Goal: Information Seeking & Learning: Learn about a topic

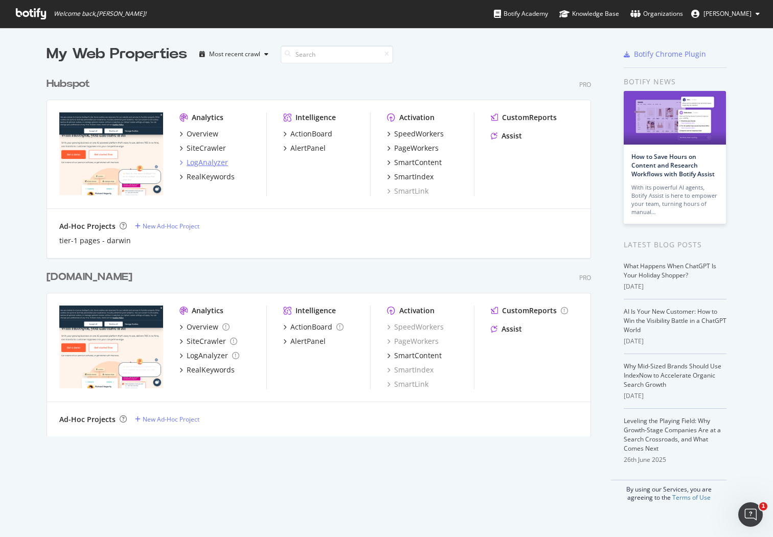
click at [194, 160] on div "LogAnalyzer" at bounding box center [207, 162] width 41 height 10
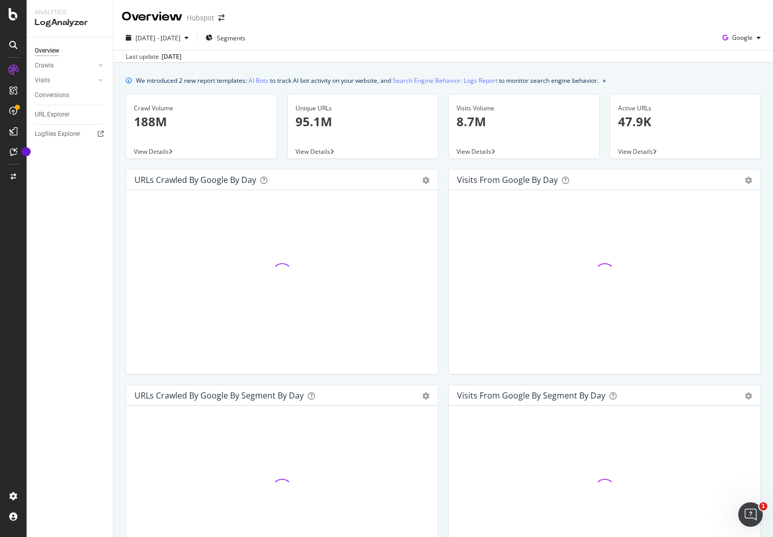
scroll to position [1, 0]
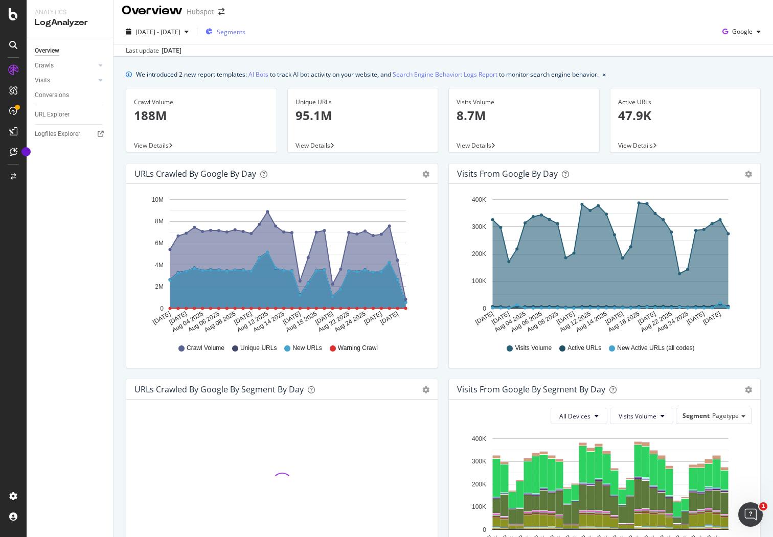
click at [245, 33] on span "Segments" at bounding box center [231, 32] width 29 height 9
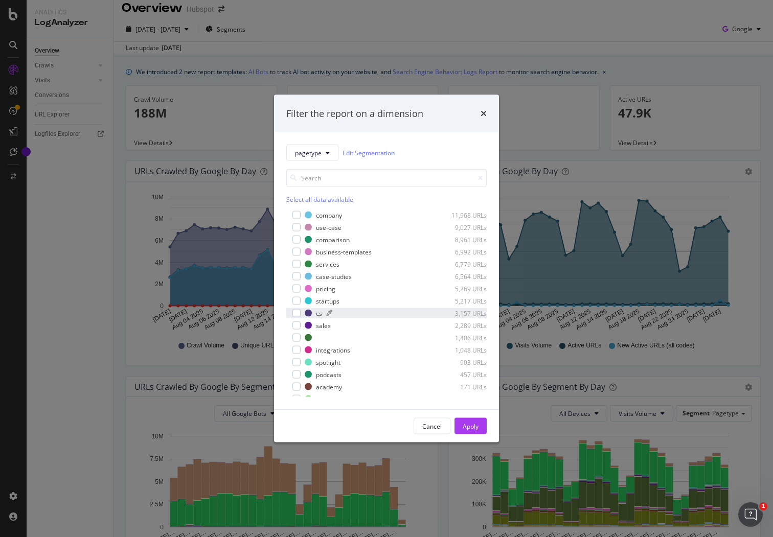
scroll to position [217, 0]
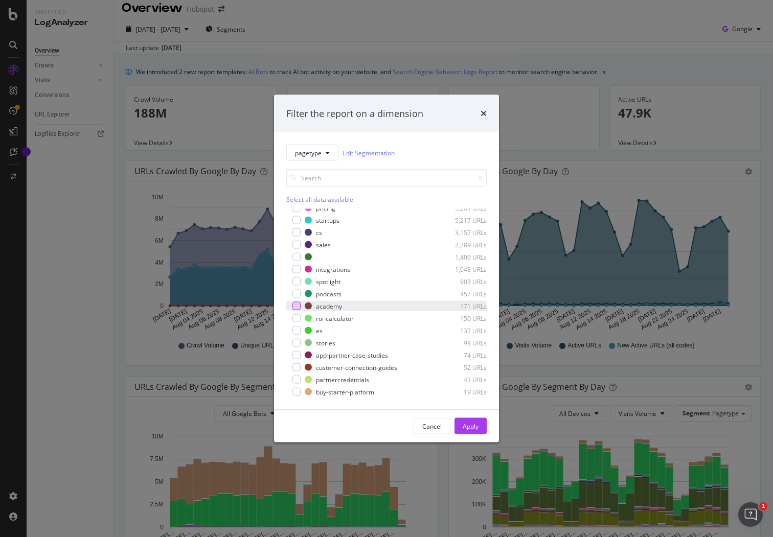
click at [299, 304] on div "modal" at bounding box center [296, 306] width 8 height 8
click at [479, 425] on button "Apply" at bounding box center [470, 426] width 32 height 16
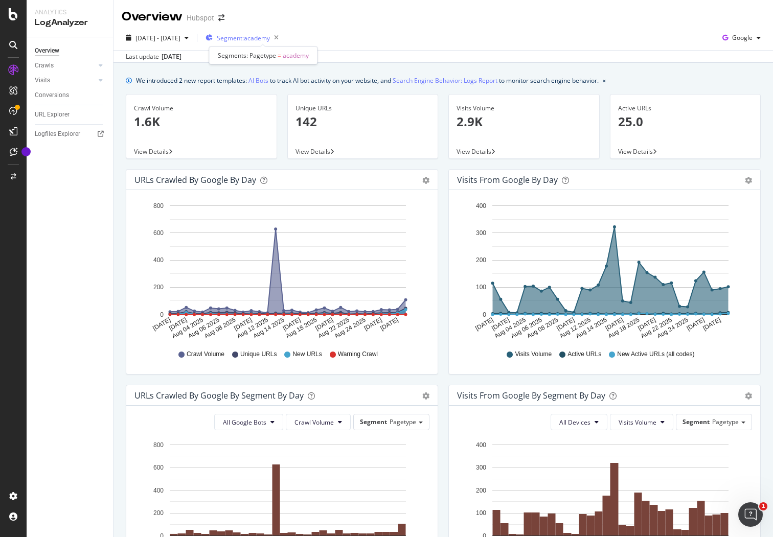
click at [270, 36] on span "Segment: academy" at bounding box center [243, 38] width 53 height 9
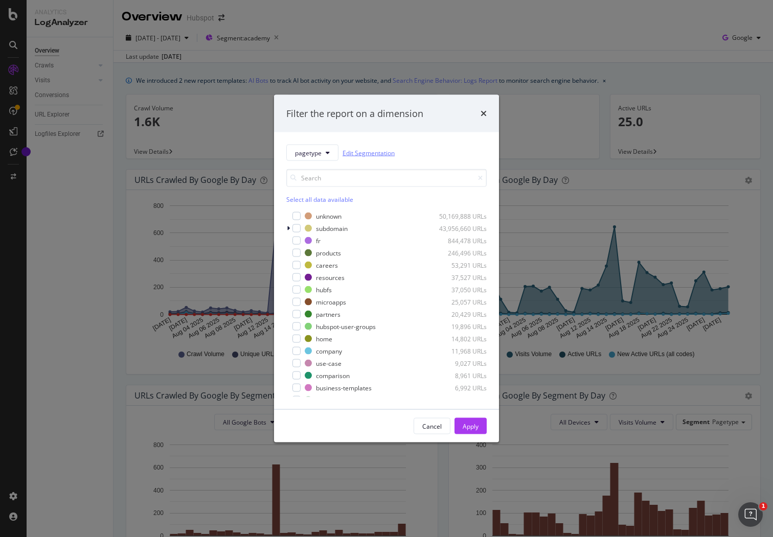
click at [376, 152] on link "Edit Segmentation" at bounding box center [368, 152] width 52 height 11
drag, startPoint x: 485, startPoint y: 110, endPoint x: 480, endPoint y: 113, distance: 6.0
click at [485, 110] on icon "times" at bounding box center [483, 113] width 6 height 8
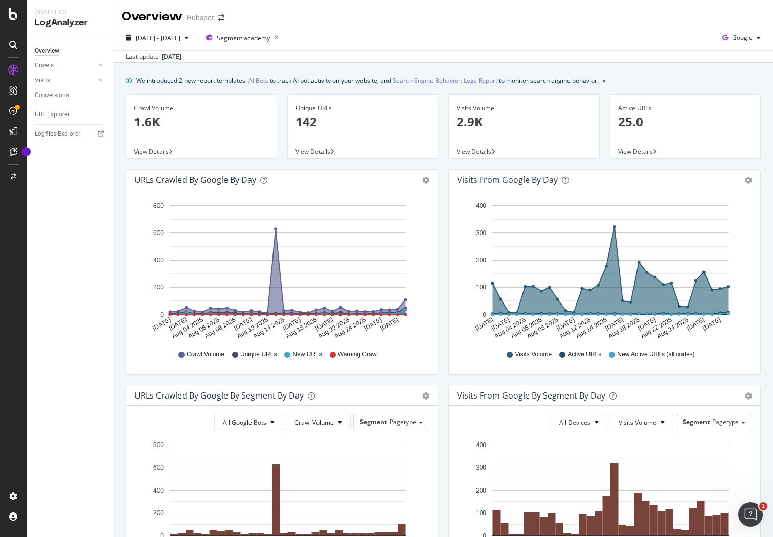
click at [307, 149] on span "View Details" at bounding box center [312, 151] width 35 height 9
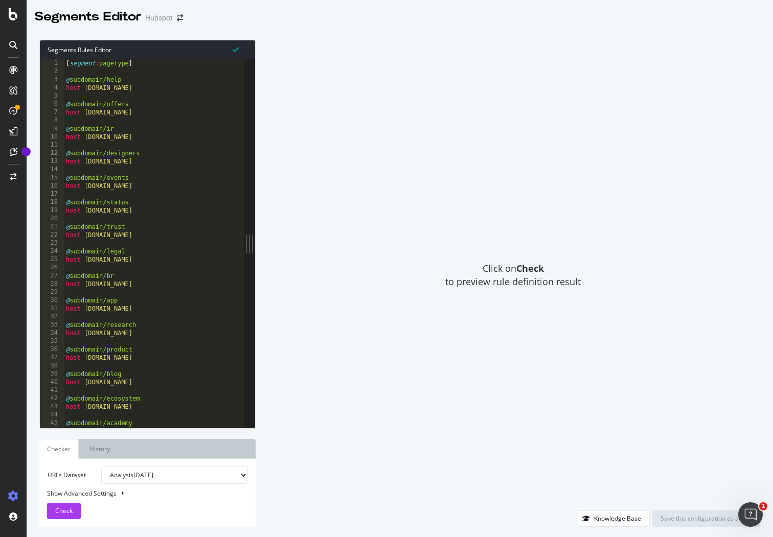
click at [142, 479] on select "Analysis 2025 Aug. 26th Analysis 2025 Aug. 19th Analysis 2025 Aug. 12th Analysi…" at bounding box center [174, 475] width 147 height 17
click at [107, 451] on link "History" at bounding box center [99, 449] width 37 height 20
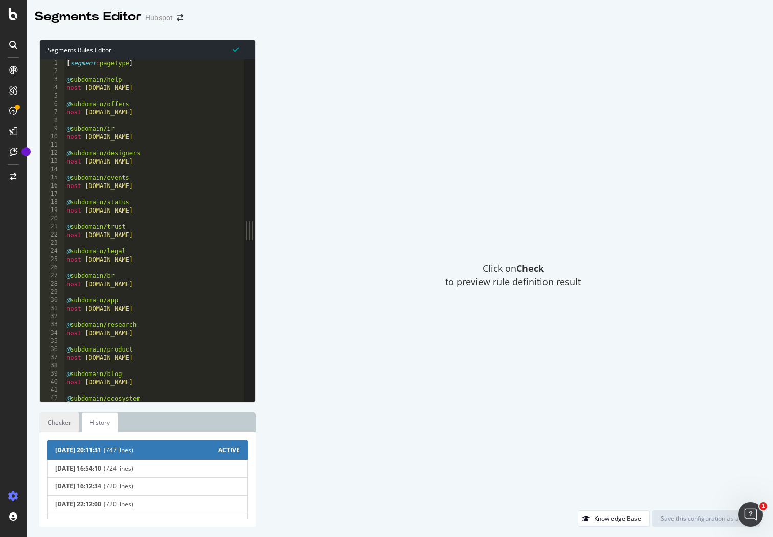
click at [55, 425] on link "Checker" at bounding box center [59, 422] width 40 height 20
